Goal: Contribute content: Contribute content

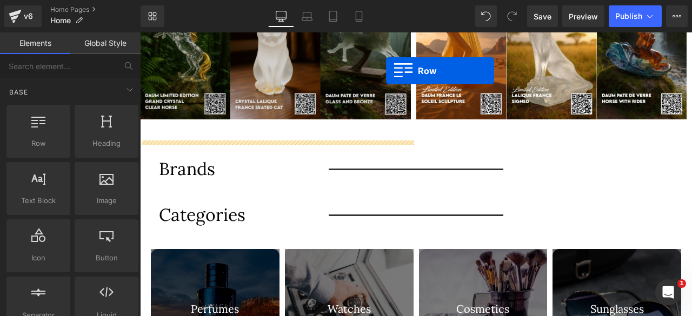
scroll to position [203, 0]
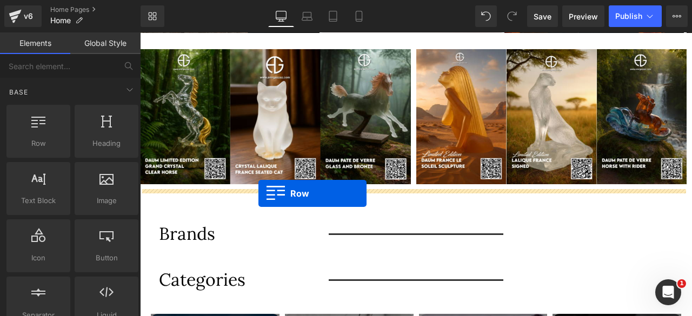
drag, startPoint x: 149, startPoint y: 119, endPoint x: 259, endPoint y: 194, distance: 132.3
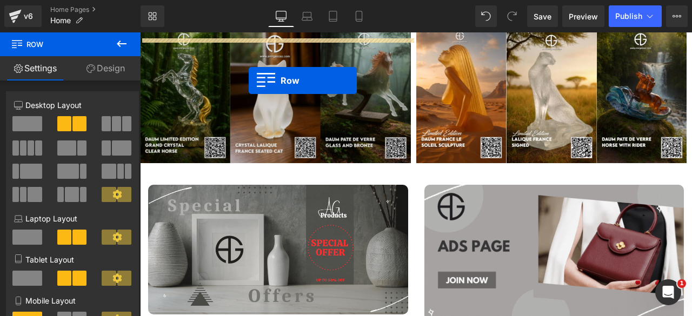
scroll to position [213, 0]
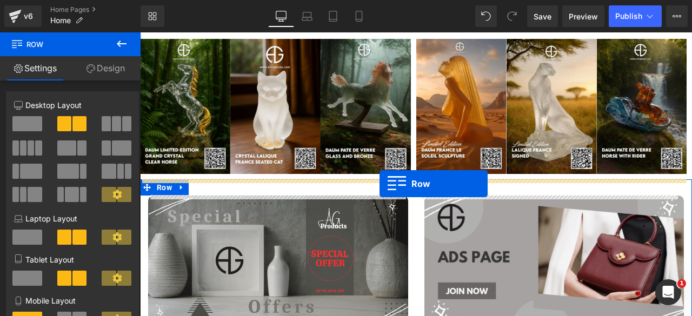
drag, startPoint x: 161, startPoint y: 88, endPoint x: 380, endPoint y: 184, distance: 238.6
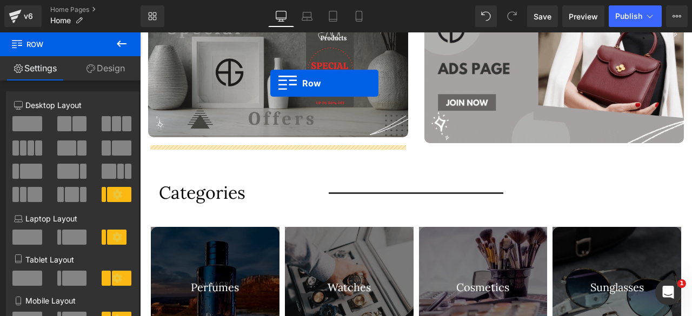
scroll to position [426, 0]
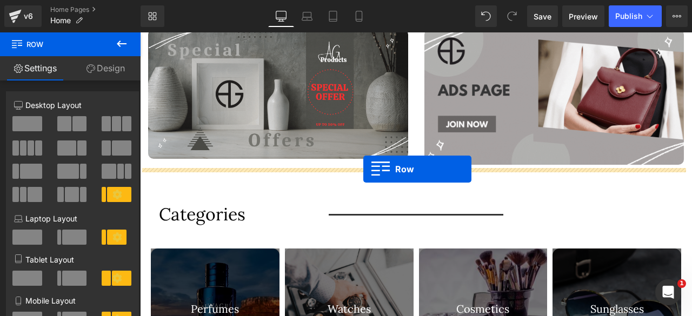
drag, startPoint x: 147, startPoint y: 182, endPoint x: 363, endPoint y: 169, distance: 216.7
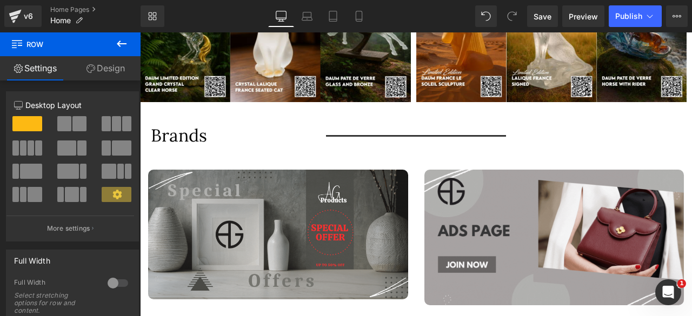
scroll to position [284, 0]
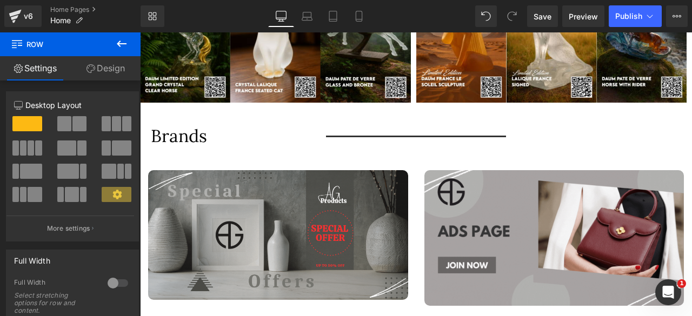
click at [124, 42] on icon at bounding box center [121, 43] width 13 height 13
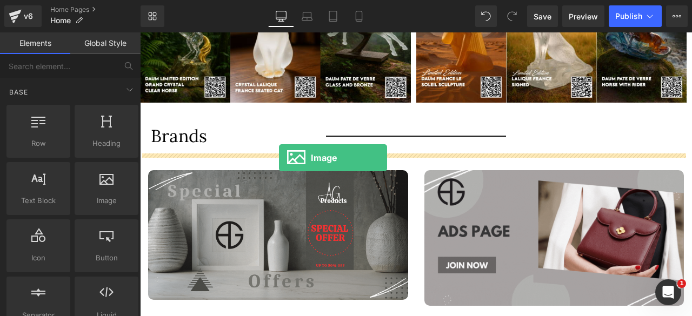
drag, startPoint x: 244, startPoint y: 222, endPoint x: 279, endPoint y: 158, distance: 73.3
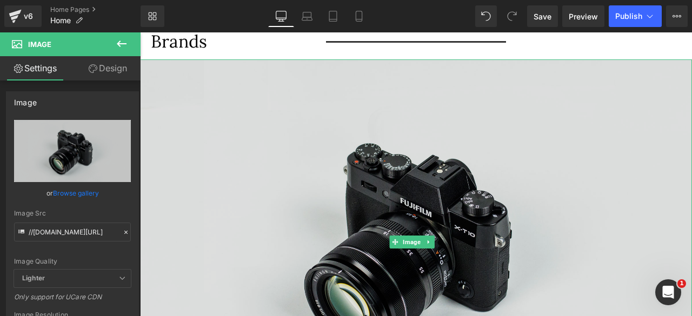
scroll to position [381, 0]
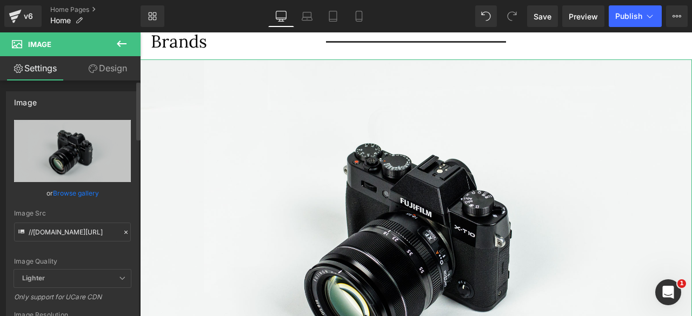
click at [76, 193] on link "Browse gallery" at bounding box center [76, 193] width 46 height 19
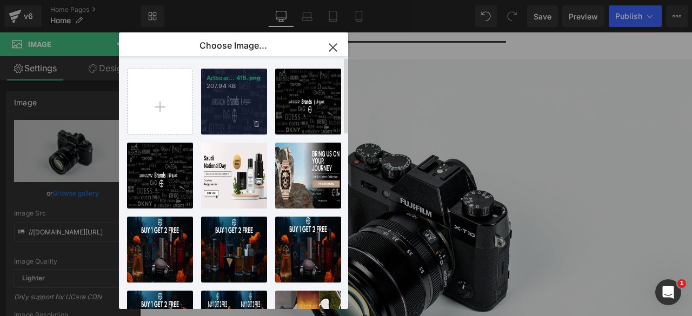
click at [223, 114] on div "Artboar... 415.png 207.94 KB" at bounding box center [234, 102] width 66 height 66
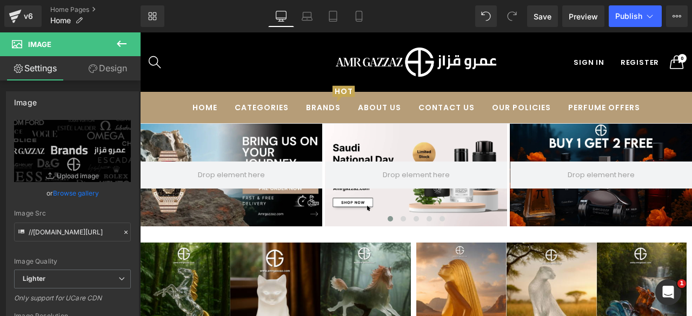
scroll to position [0, 0]
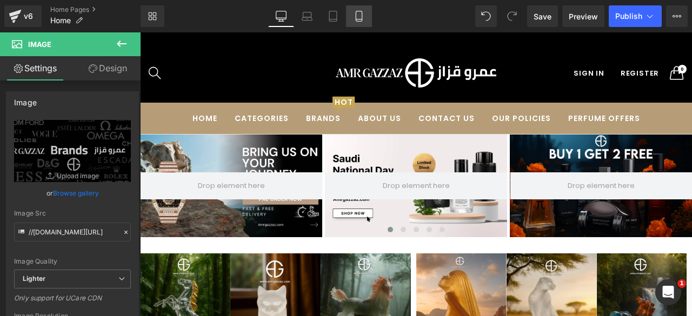
click at [354, 17] on icon at bounding box center [359, 16] width 11 height 11
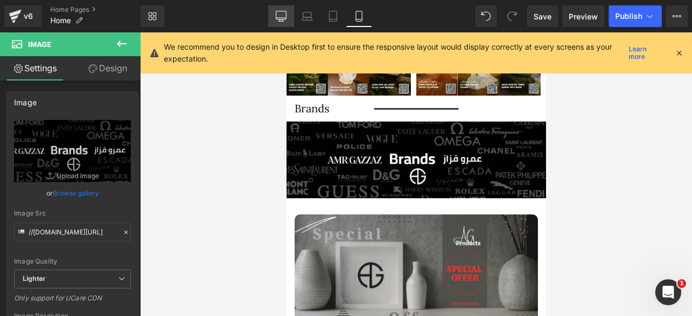
click at [281, 15] on icon at bounding box center [281, 16] width 11 height 11
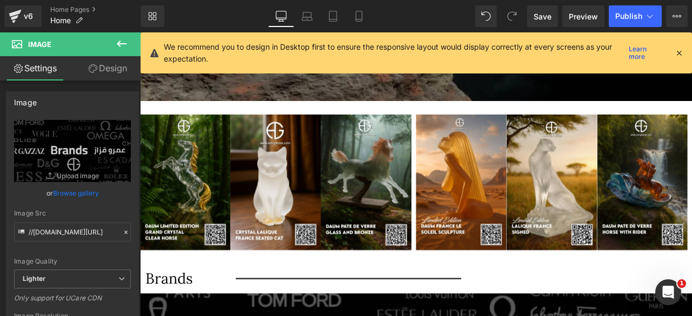
scroll to position [611, 0]
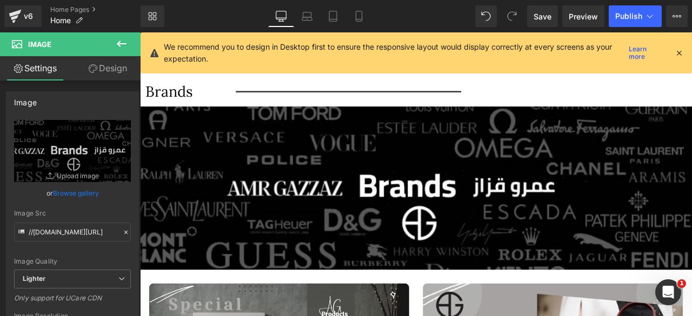
click at [678, 55] on icon at bounding box center [679, 53] width 10 height 10
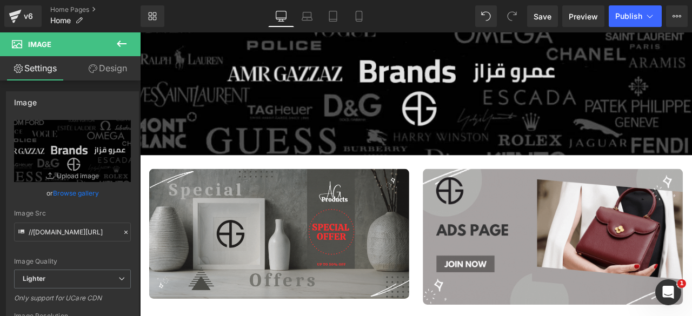
scroll to position [747, 0]
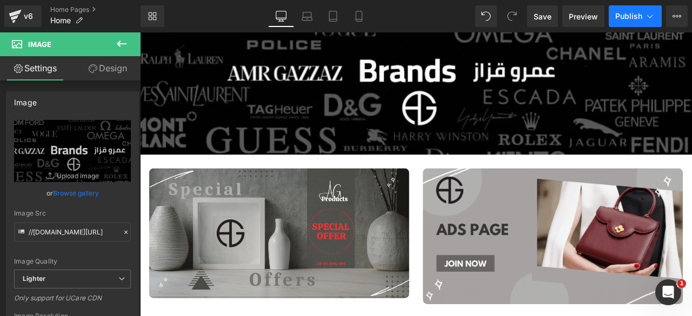
click at [617, 15] on span "Publish" at bounding box center [629, 16] width 27 height 9
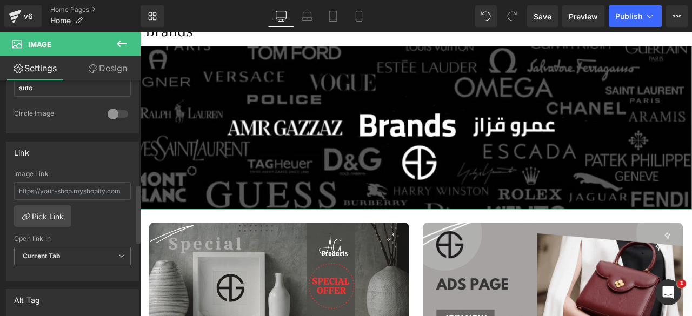
scroll to position [416, 0]
click at [45, 204] on link "Pick Link" at bounding box center [42, 214] width 57 height 22
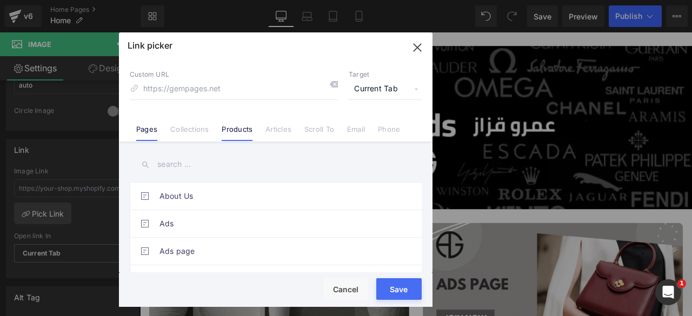
click at [236, 130] on link "Products" at bounding box center [237, 133] width 31 height 16
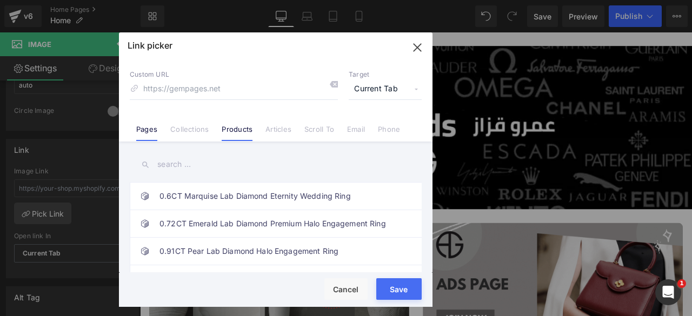
click at [148, 129] on link "Pages" at bounding box center [146, 133] width 21 height 16
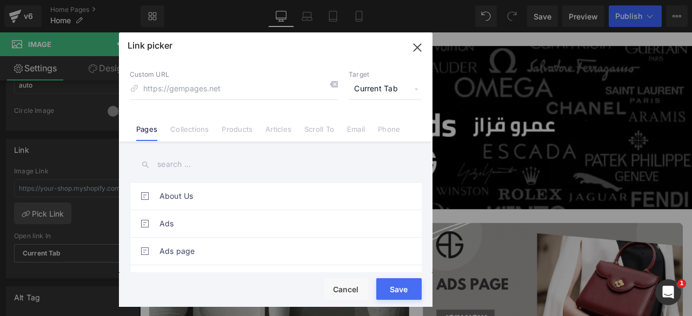
click at [177, 165] on input "text" at bounding box center [276, 165] width 292 height 24
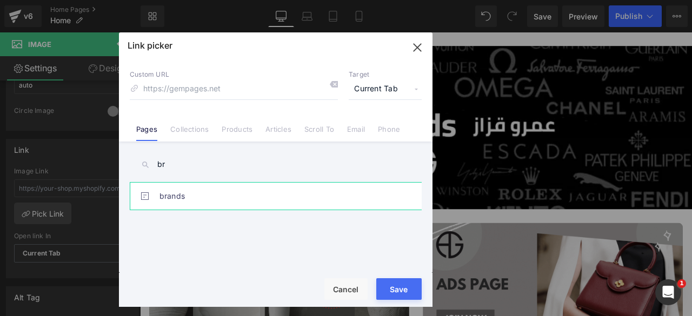
type input "br"
click at [197, 196] on link "brands" at bounding box center [279, 196] width 238 height 27
click at [399, 286] on button "Save" at bounding box center [398, 290] width 45 height 22
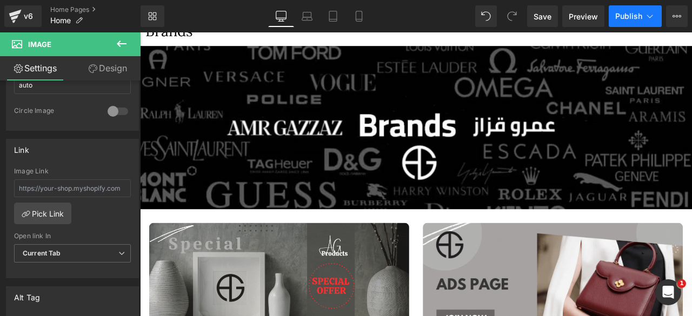
click at [637, 16] on span "Publish" at bounding box center [629, 16] width 27 height 9
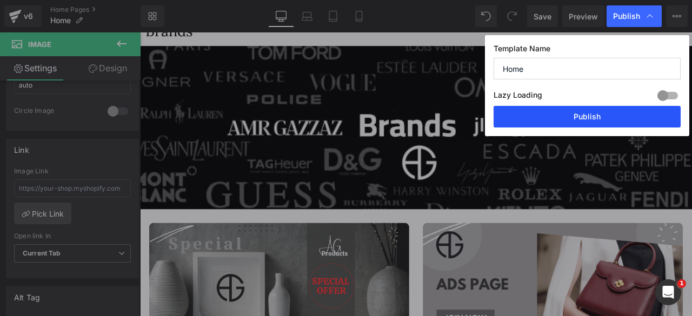
click at [574, 112] on button "Publish" at bounding box center [587, 117] width 187 height 22
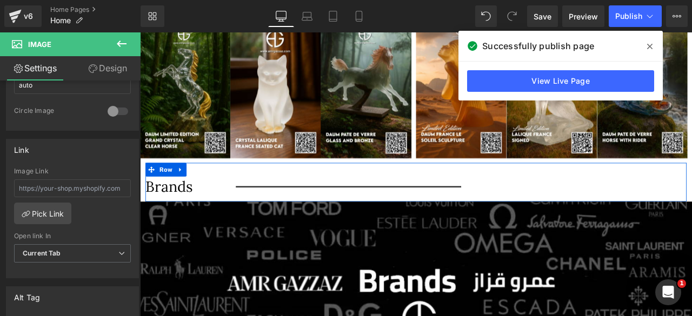
scroll to position [465, 0]
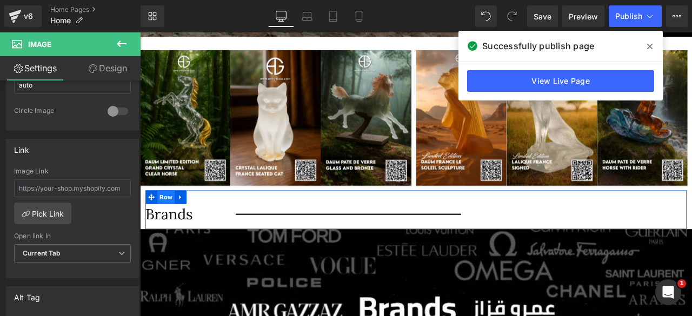
click at [169, 230] on span "Row" at bounding box center [171, 228] width 21 height 16
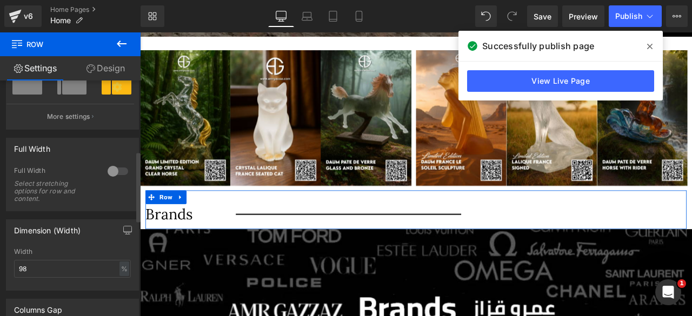
scroll to position [237, 0]
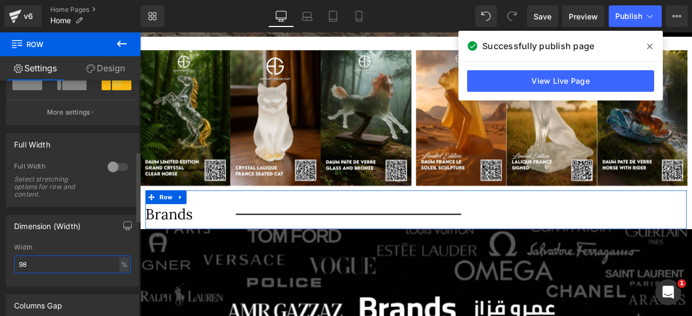
drag, startPoint x: 32, startPoint y: 265, endPoint x: 24, endPoint y: 264, distance: 8.1
click at [24, 264] on input "98" at bounding box center [72, 265] width 117 height 18
click at [35, 261] on input "92" at bounding box center [72, 265] width 117 height 18
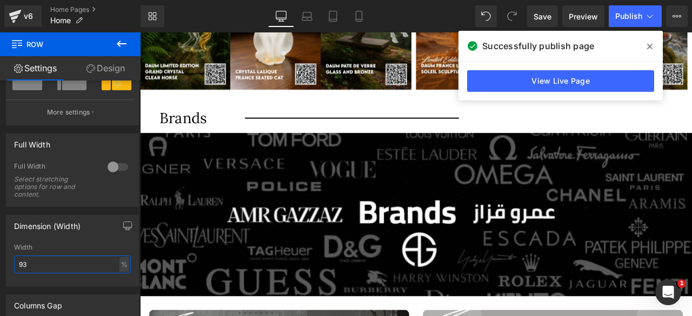
scroll to position [471, 0]
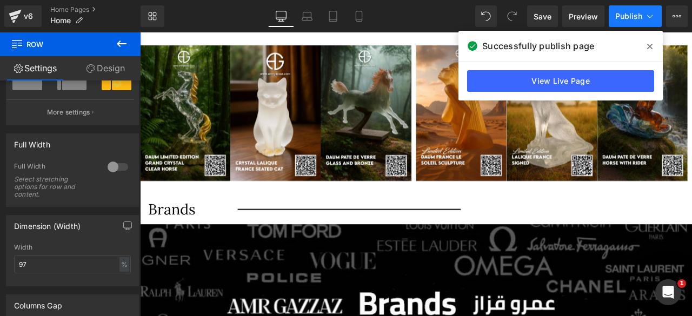
click at [633, 15] on span "Publish" at bounding box center [629, 16] width 27 height 9
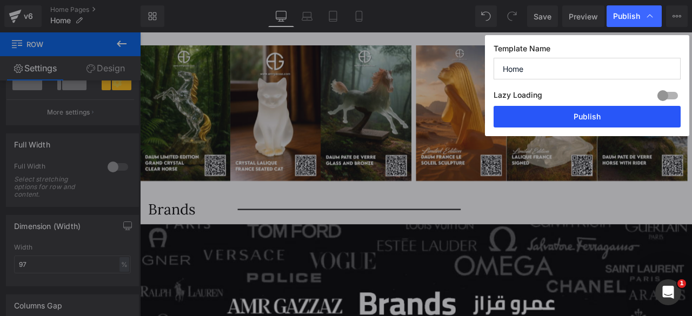
click at [583, 118] on button "Publish" at bounding box center [587, 117] width 187 height 22
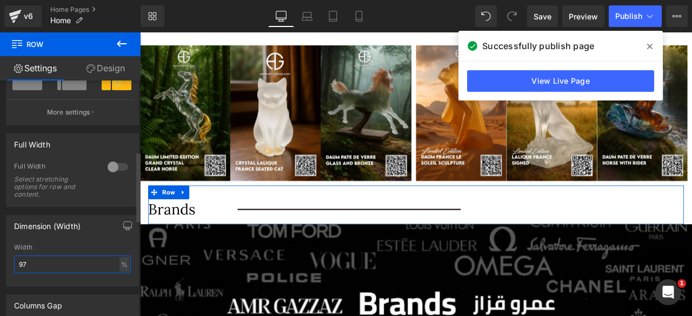
click at [61, 262] on input "97" at bounding box center [72, 265] width 117 height 18
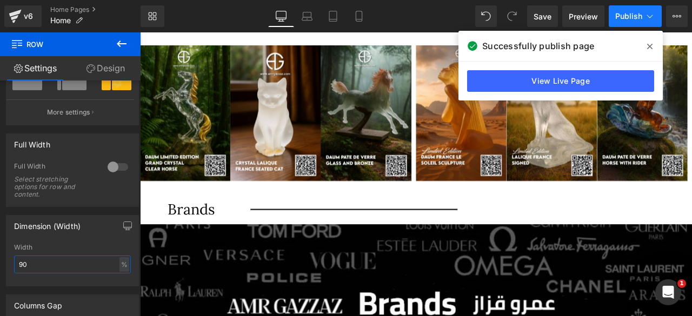
type input "90"
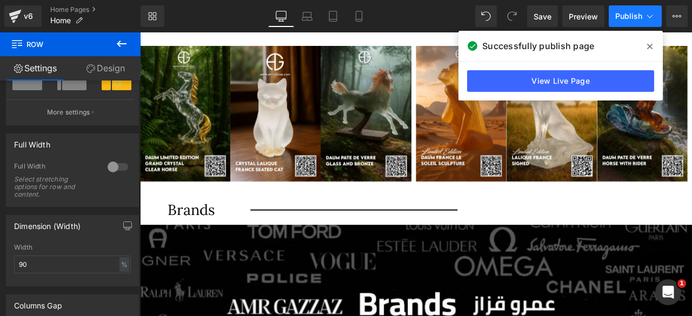
click at [618, 10] on button "Publish" at bounding box center [635, 16] width 53 height 22
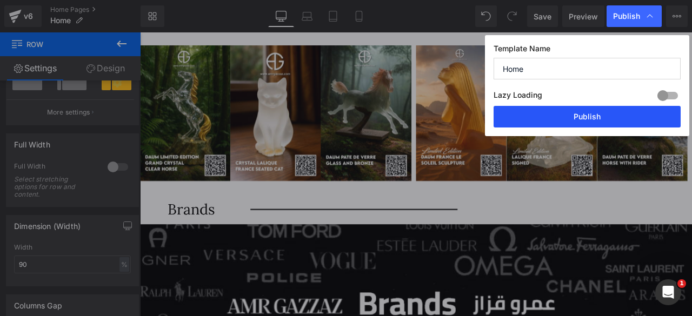
click at [571, 120] on button "Publish" at bounding box center [587, 117] width 187 height 22
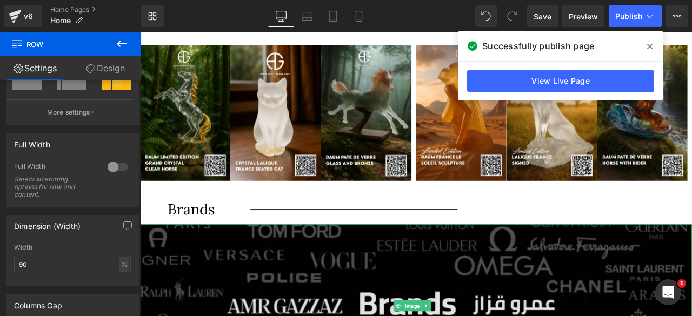
scroll to position [521, 0]
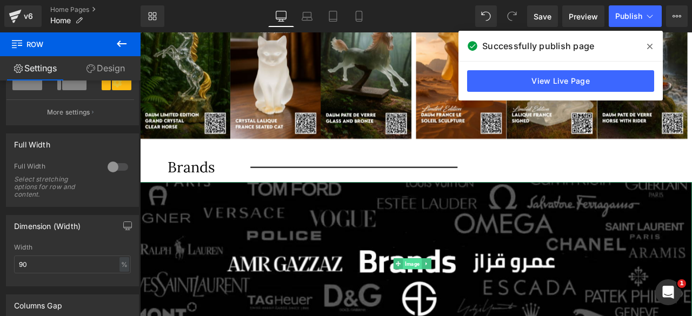
click at [461, 305] on span "Image" at bounding box center [463, 307] width 22 height 13
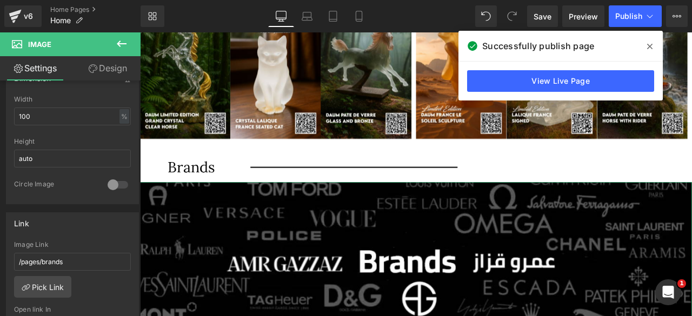
scroll to position [343, 0]
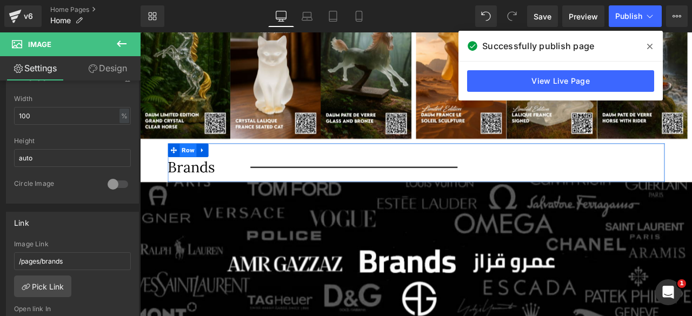
click at [196, 176] on span "Row" at bounding box center [197, 172] width 21 height 16
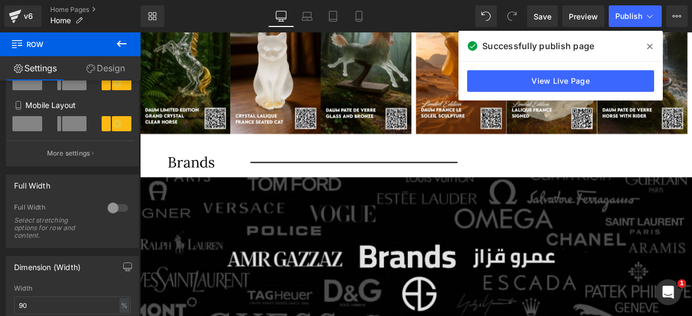
scroll to position [520, 0]
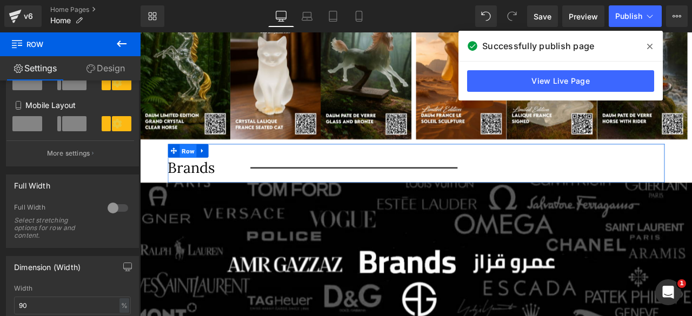
click at [191, 174] on span "Row" at bounding box center [197, 174] width 21 height 16
click at [115, 208] on div at bounding box center [118, 208] width 26 height 17
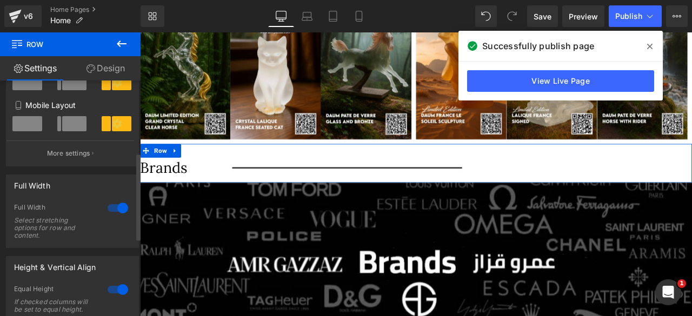
click at [105, 210] on div at bounding box center [118, 208] width 26 height 17
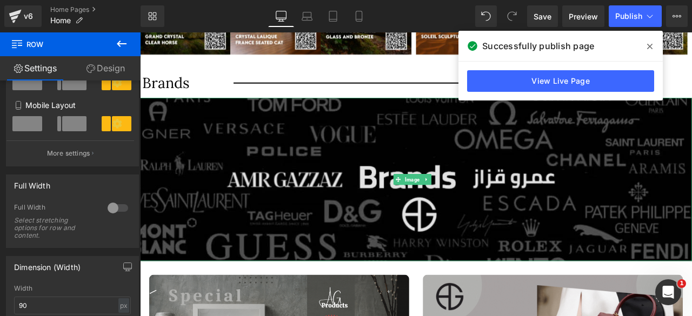
scroll to position [620, 0]
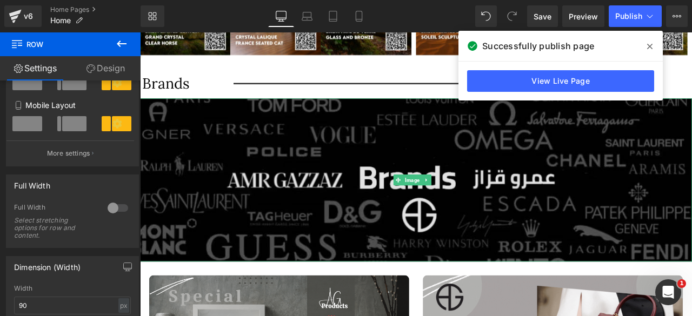
click at [308, 135] on img at bounding box center [467, 208] width 654 height 194
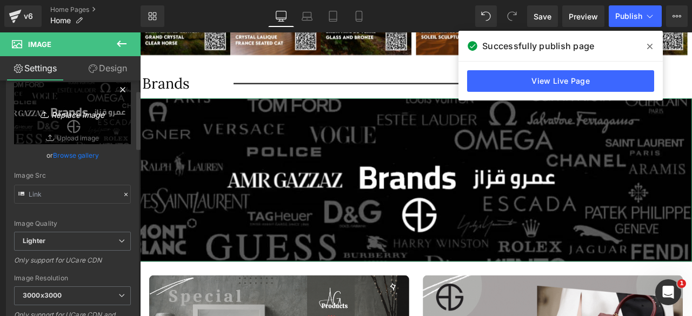
scroll to position [0, 0]
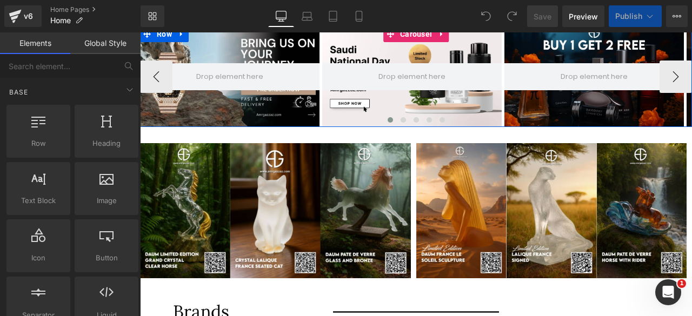
scroll to position [113, 0]
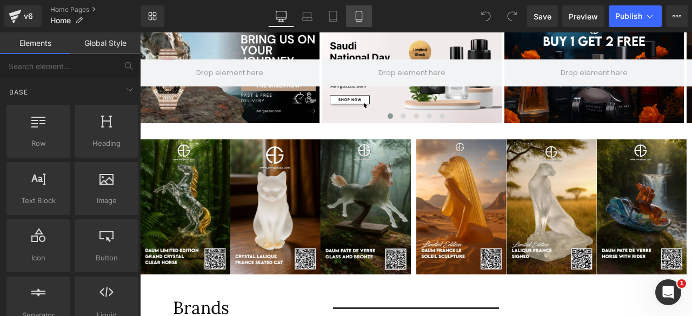
click at [355, 17] on icon at bounding box center [359, 16] width 11 height 11
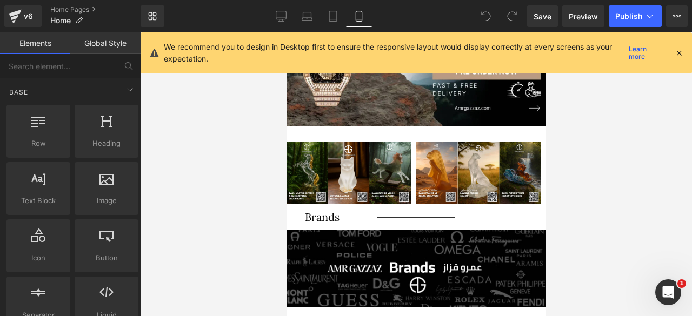
scroll to position [87, 0]
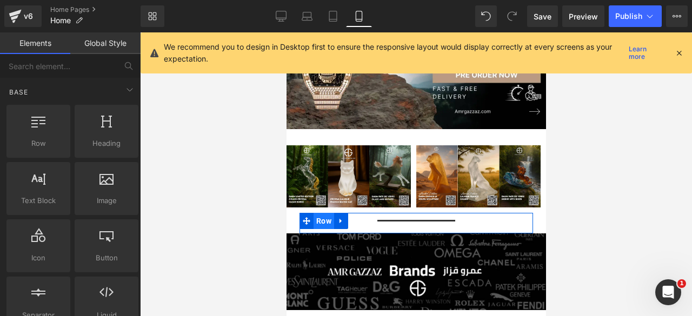
click at [325, 220] on span "Row" at bounding box center [323, 221] width 21 height 16
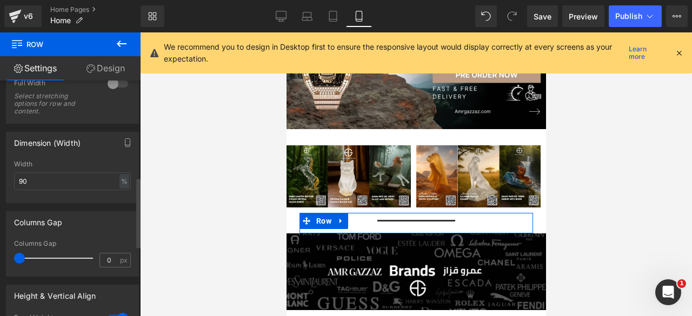
scroll to position [324, 0]
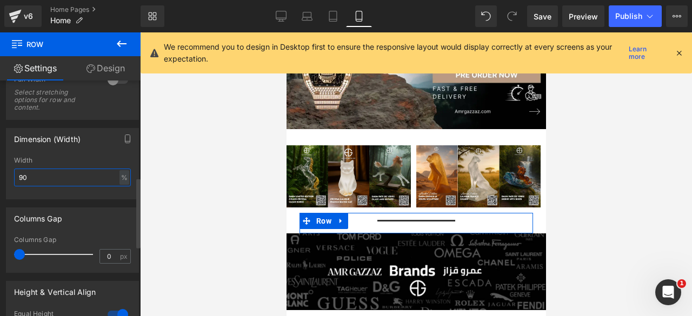
click at [52, 181] on input "90" at bounding box center [72, 178] width 117 height 18
type input "93"
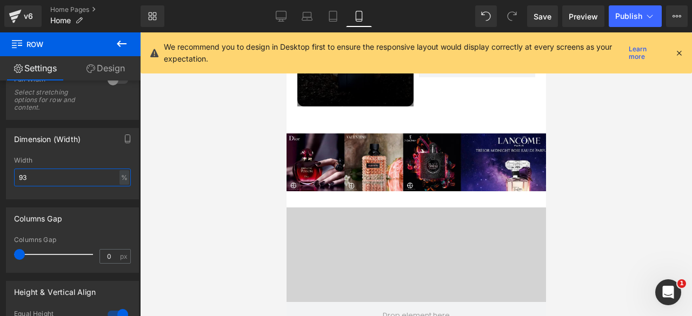
scroll to position [1735, 0]
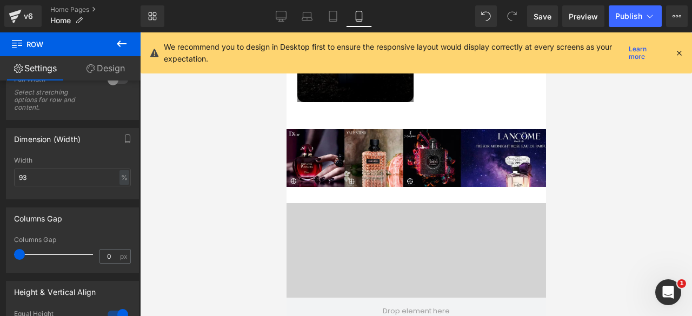
click at [368, 203] on div at bounding box center [416, 311] width 260 height 216
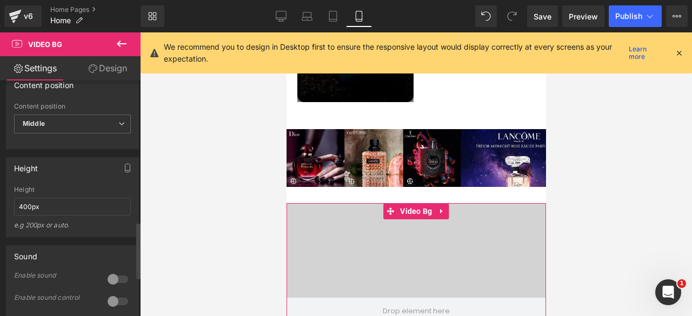
scroll to position [597, 0]
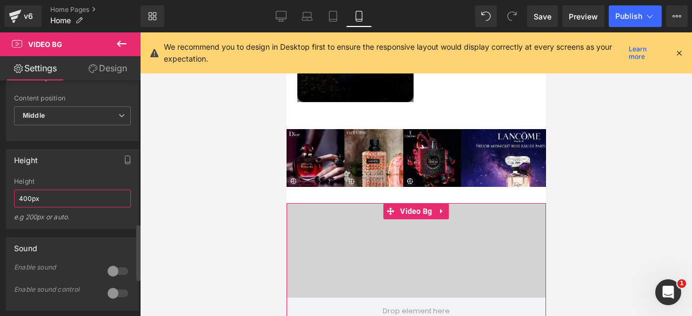
click at [25, 208] on input "400px" at bounding box center [72, 199] width 117 height 18
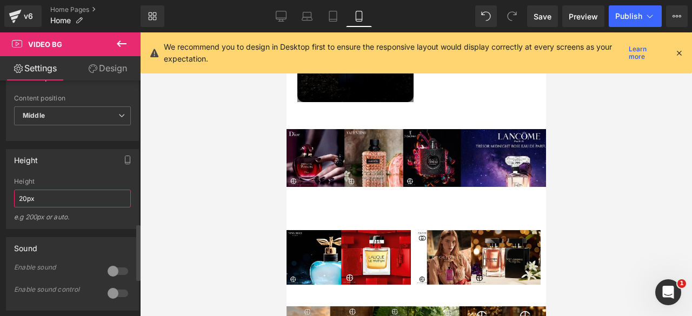
type input "250px"
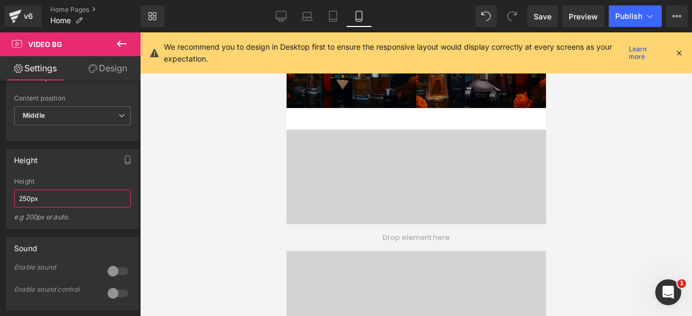
scroll to position [2473, 0]
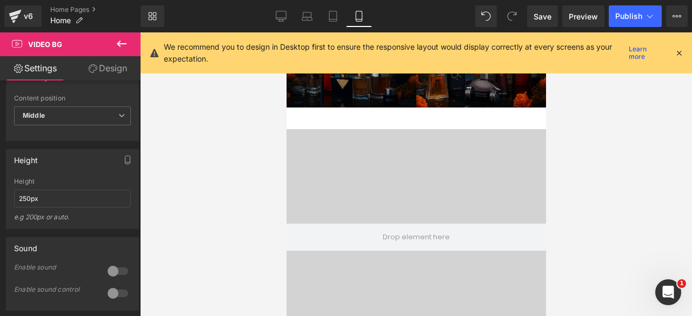
click at [367, 129] on div at bounding box center [416, 237] width 260 height 216
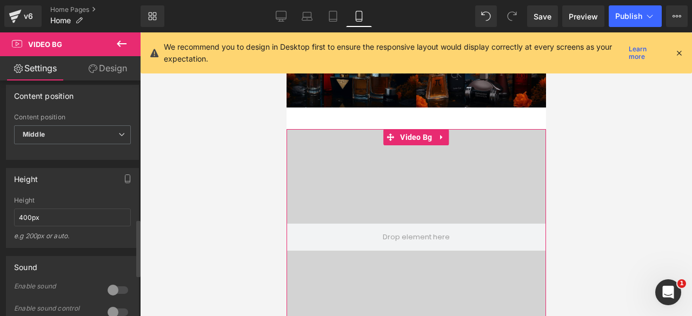
scroll to position [579, 0]
click at [28, 226] on input "400px" at bounding box center [72, 217] width 117 height 18
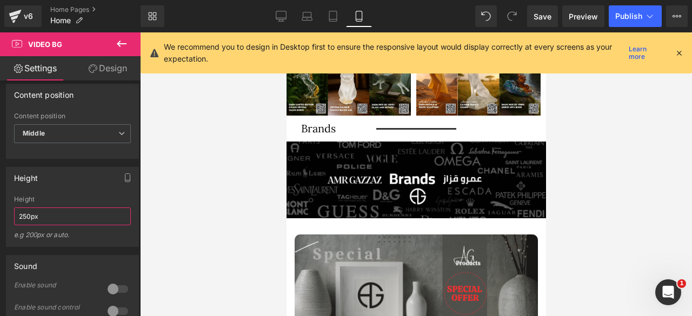
scroll to position [190, 0]
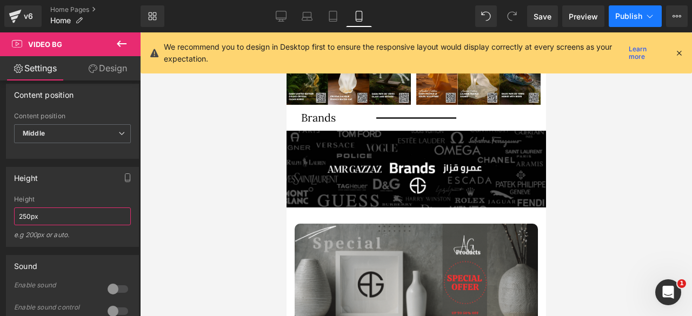
type input "250px"
click at [628, 21] on button "Publish" at bounding box center [635, 16] width 53 height 22
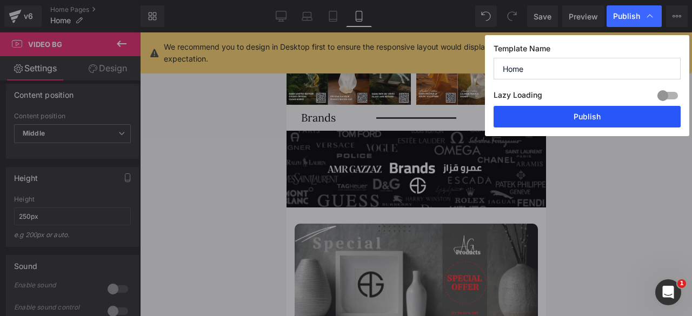
click at [583, 120] on button "Publish" at bounding box center [587, 117] width 187 height 22
